Goal: Information Seeking & Learning: Understand process/instructions

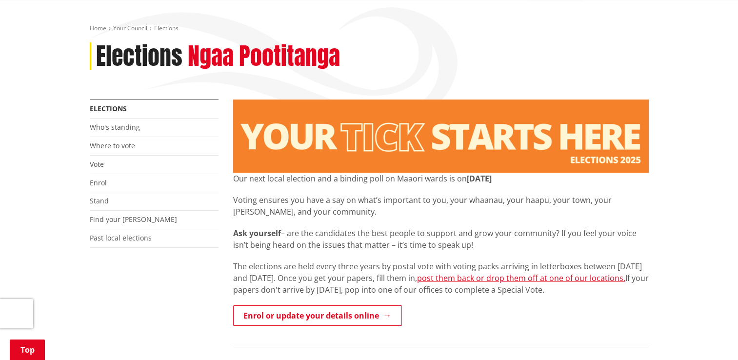
scroll to position [146, 0]
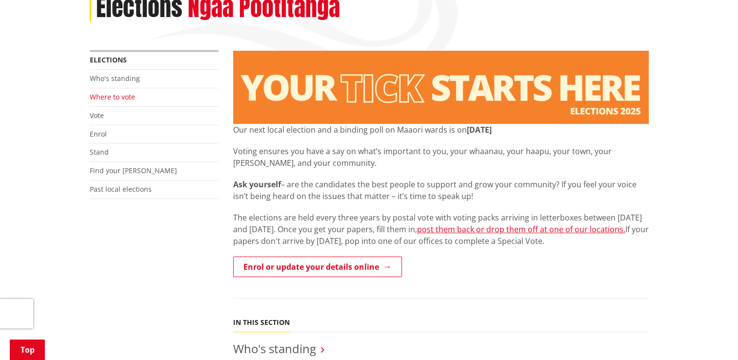
click at [126, 96] on link "Where to vote" at bounding box center [112, 96] width 45 height 9
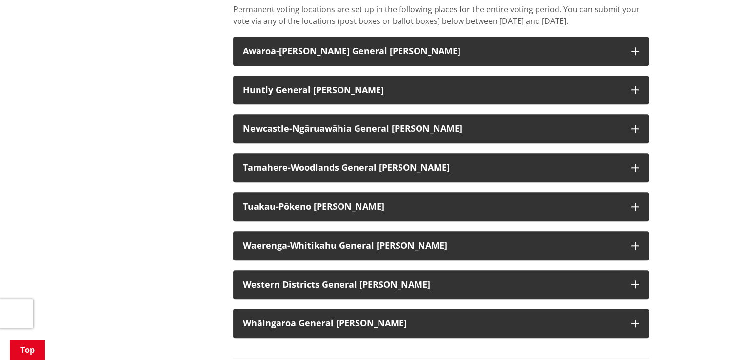
scroll to position [829, 0]
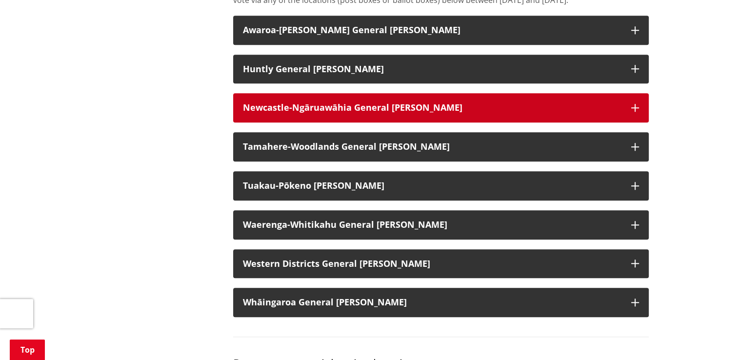
click at [316, 113] on strong "Newcastle-Ngāruawāhia General Ward" at bounding box center [353, 107] width 220 height 12
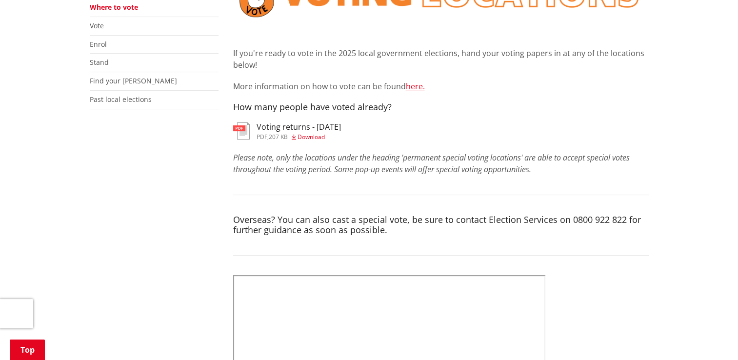
scroll to position [146, 0]
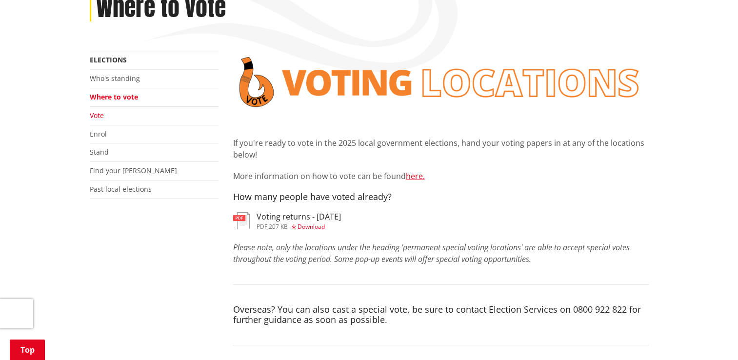
click at [95, 116] on link "Vote" at bounding box center [97, 115] width 14 height 9
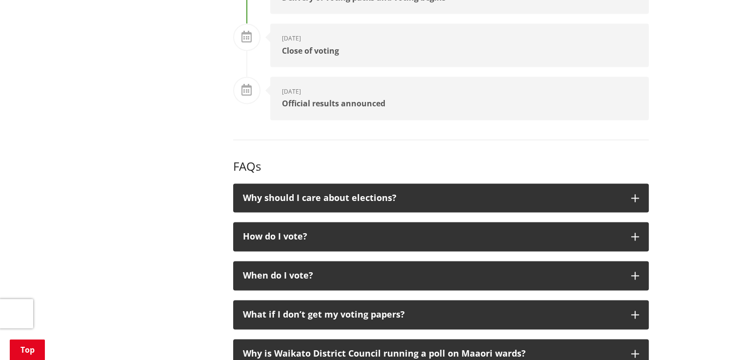
scroll to position [1512, 0]
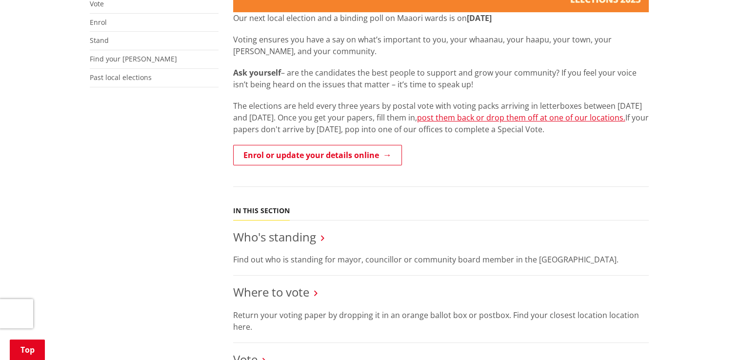
scroll to position [244, 0]
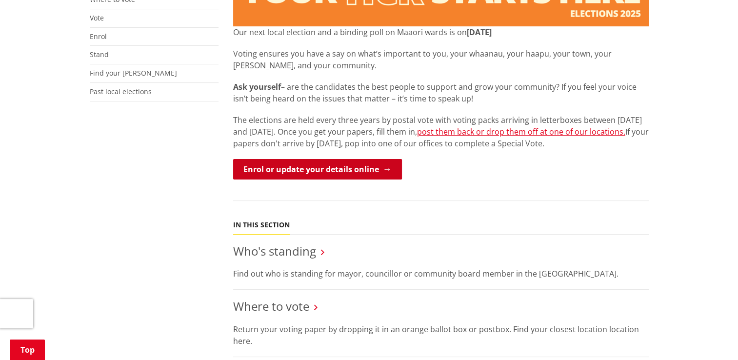
click at [322, 171] on link "Enrol or update your details online" at bounding box center [317, 169] width 169 height 20
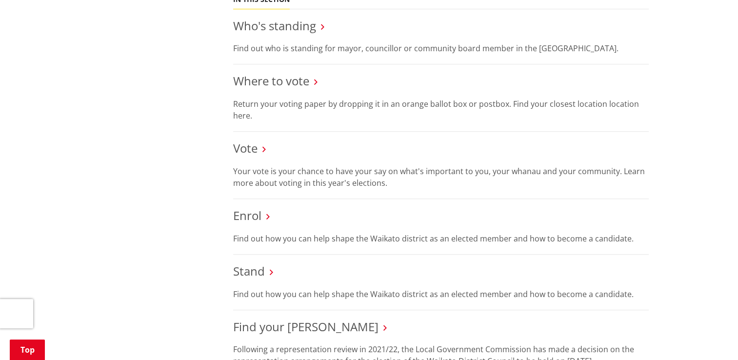
scroll to position [488, 0]
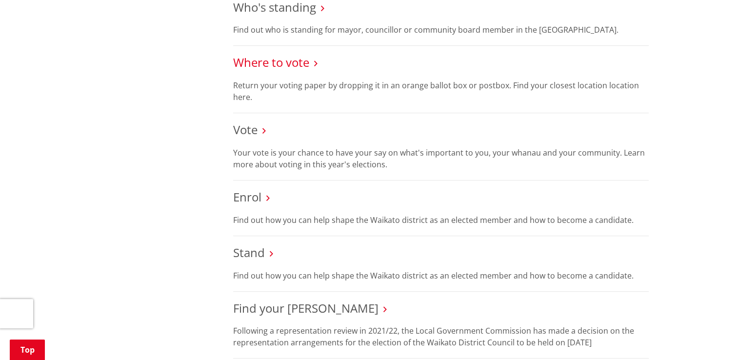
click at [275, 62] on link "Where to vote" at bounding box center [271, 62] width 76 height 16
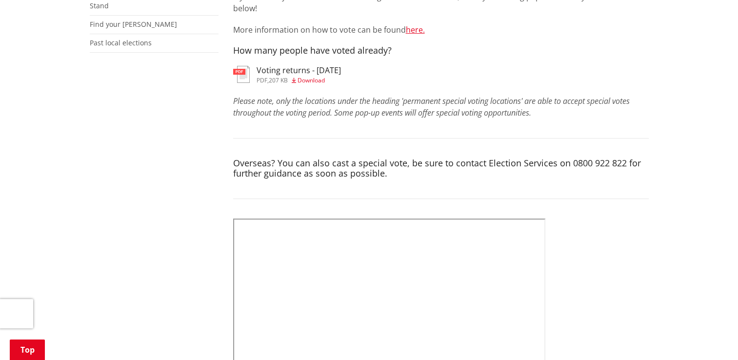
scroll to position [195, 0]
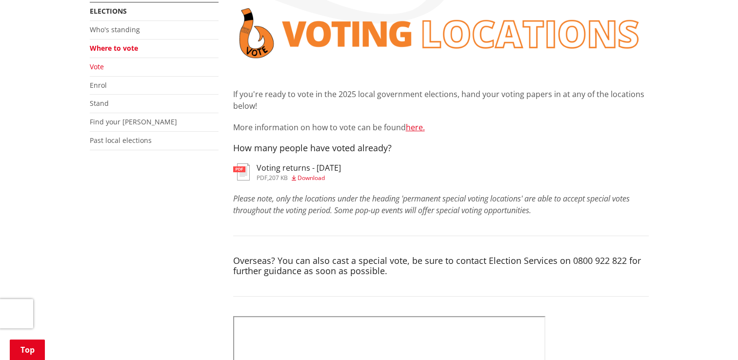
click at [100, 69] on link "Vote" at bounding box center [97, 66] width 14 height 9
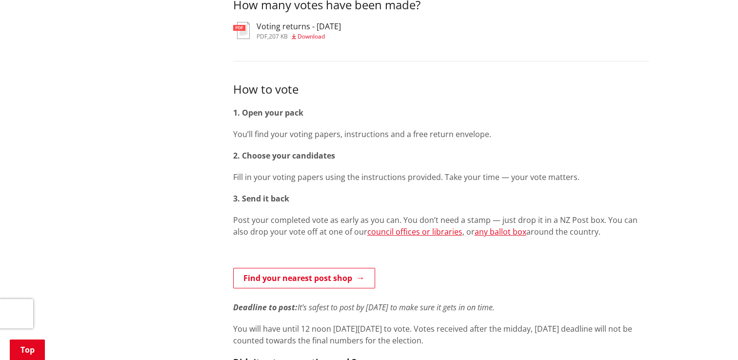
scroll to position [390, 0]
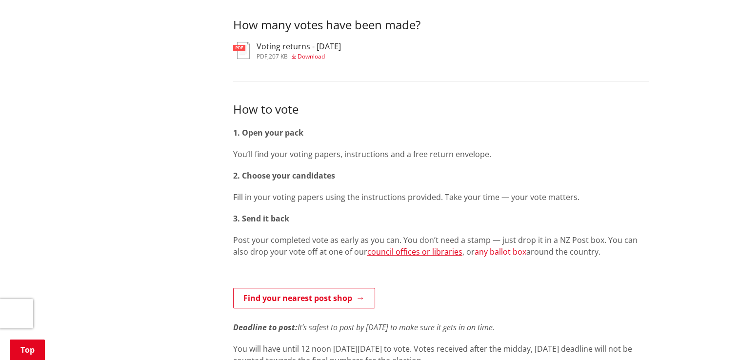
click at [483, 252] on link "any ballot box" at bounding box center [501, 251] width 52 height 11
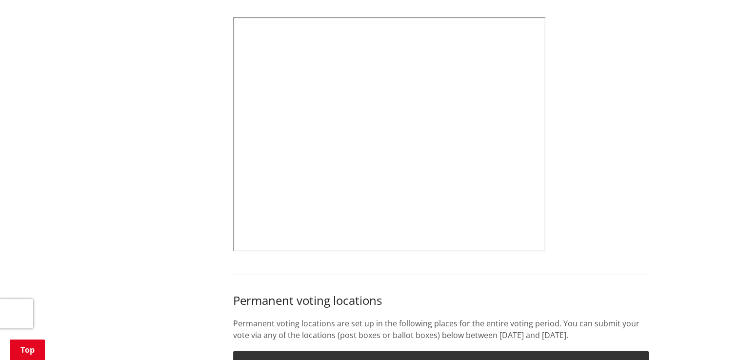
scroll to position [537, 0]
